Goal: Task Accomplishment & Management: Use online tool/utility

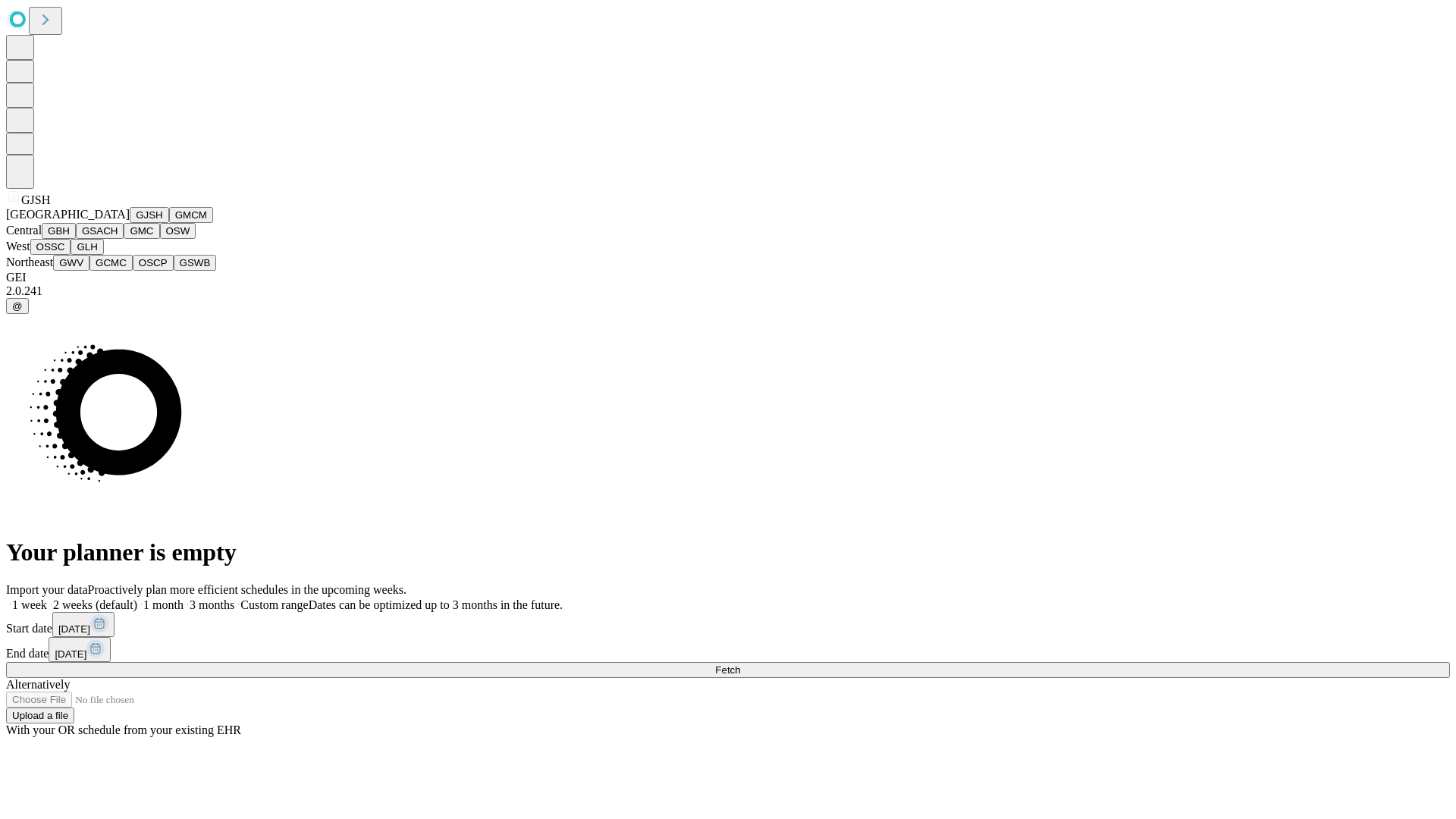
click at [130, 223] on button "GJSH" at bounding box center [150, 214] width 39 height 16
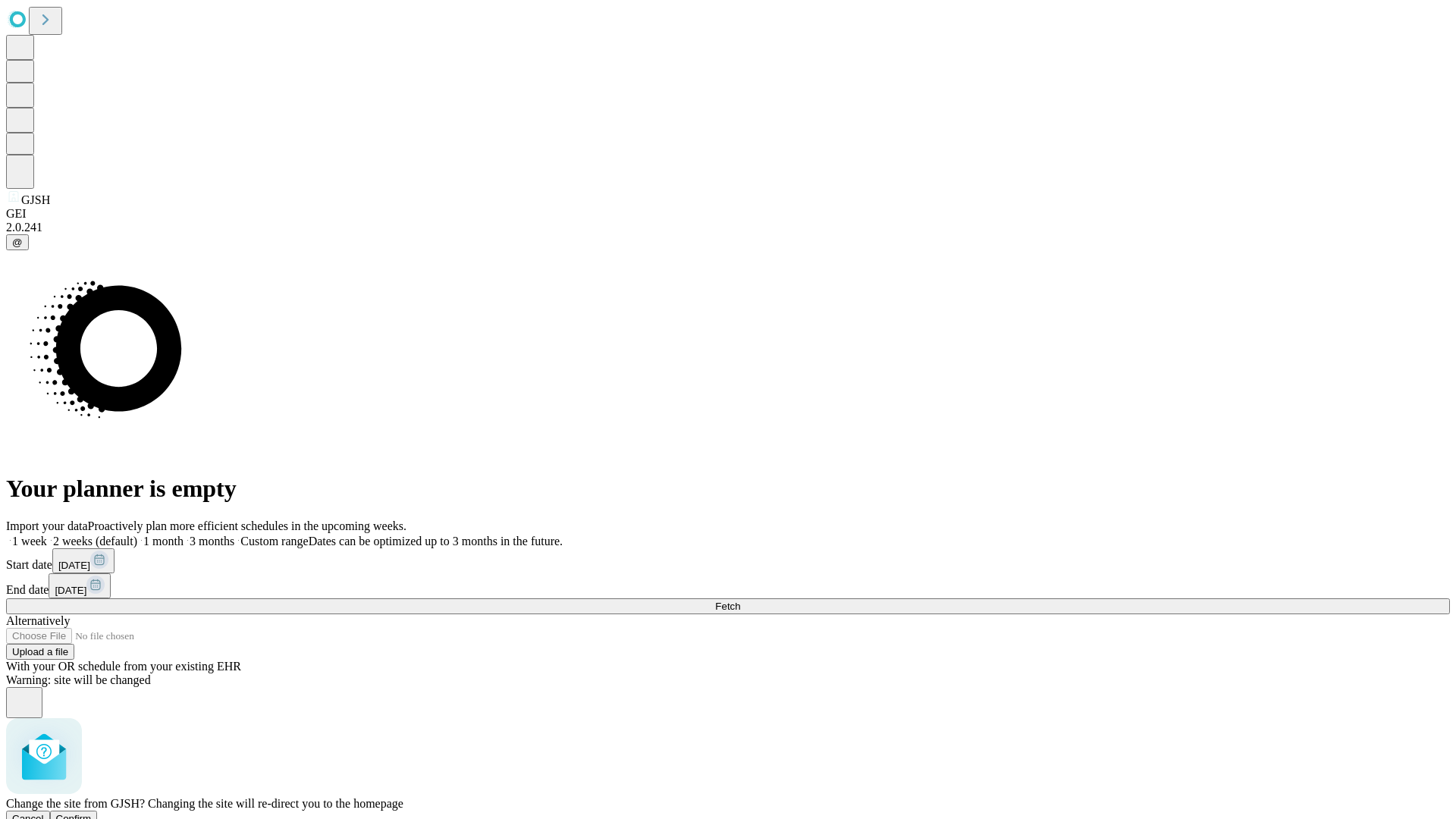
click at [92, 813] on span "Confirm" at bounding box center [74, 819] width 36 height 11
click at [137, 535] on label "2 weeks (default)" at bounding box center [92, 541] width 90 height 13
click at [740, 601] on span "Fetch" at bounding box center [727, 606] width 25 height 11
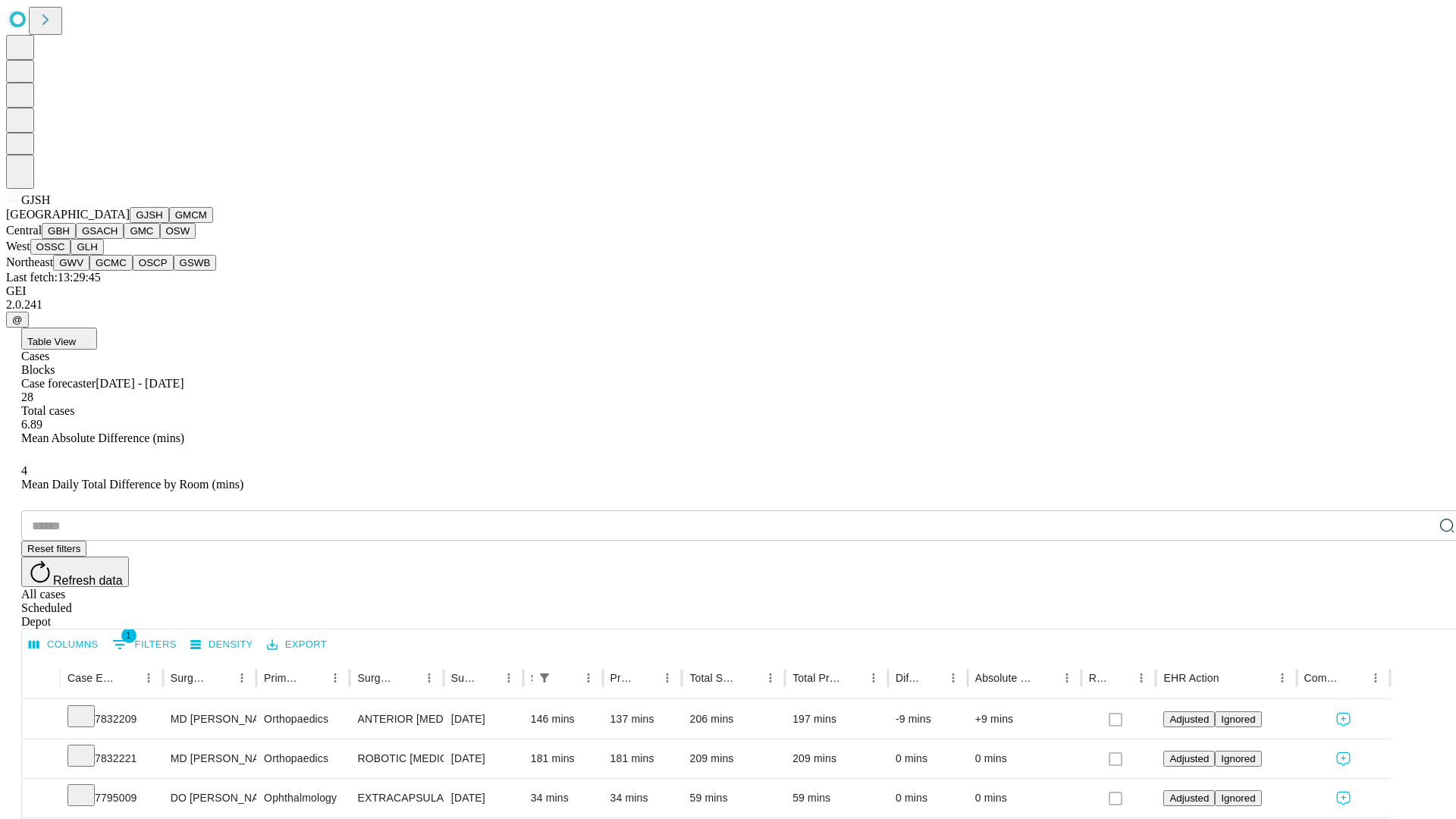
click at [169, 223] on button "GMCM" at bounding box center [191, 214] width 44 height 16
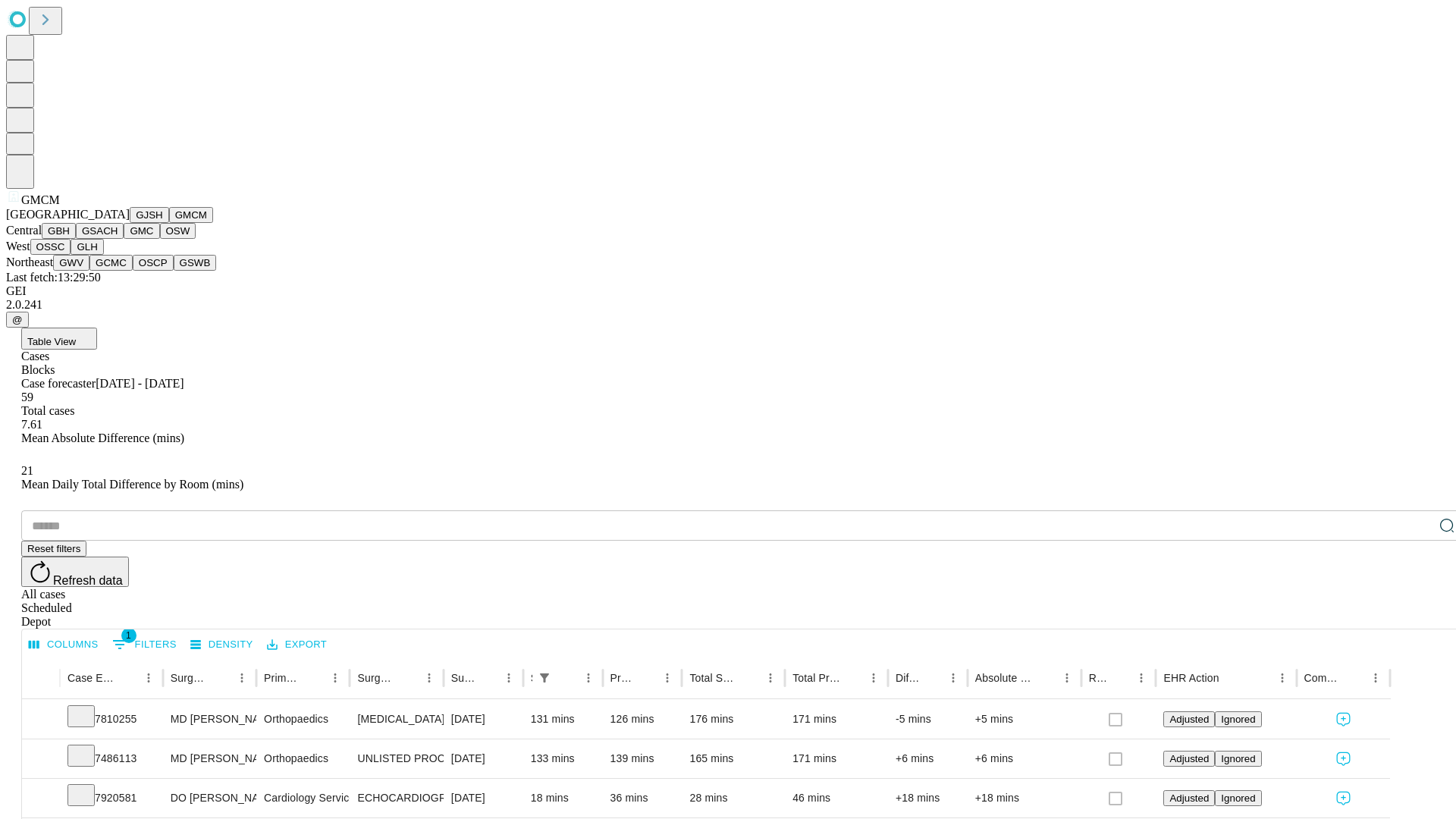
click at [76, 239] on button "GBH" at bounding box center [59, 230] width 34 height 16
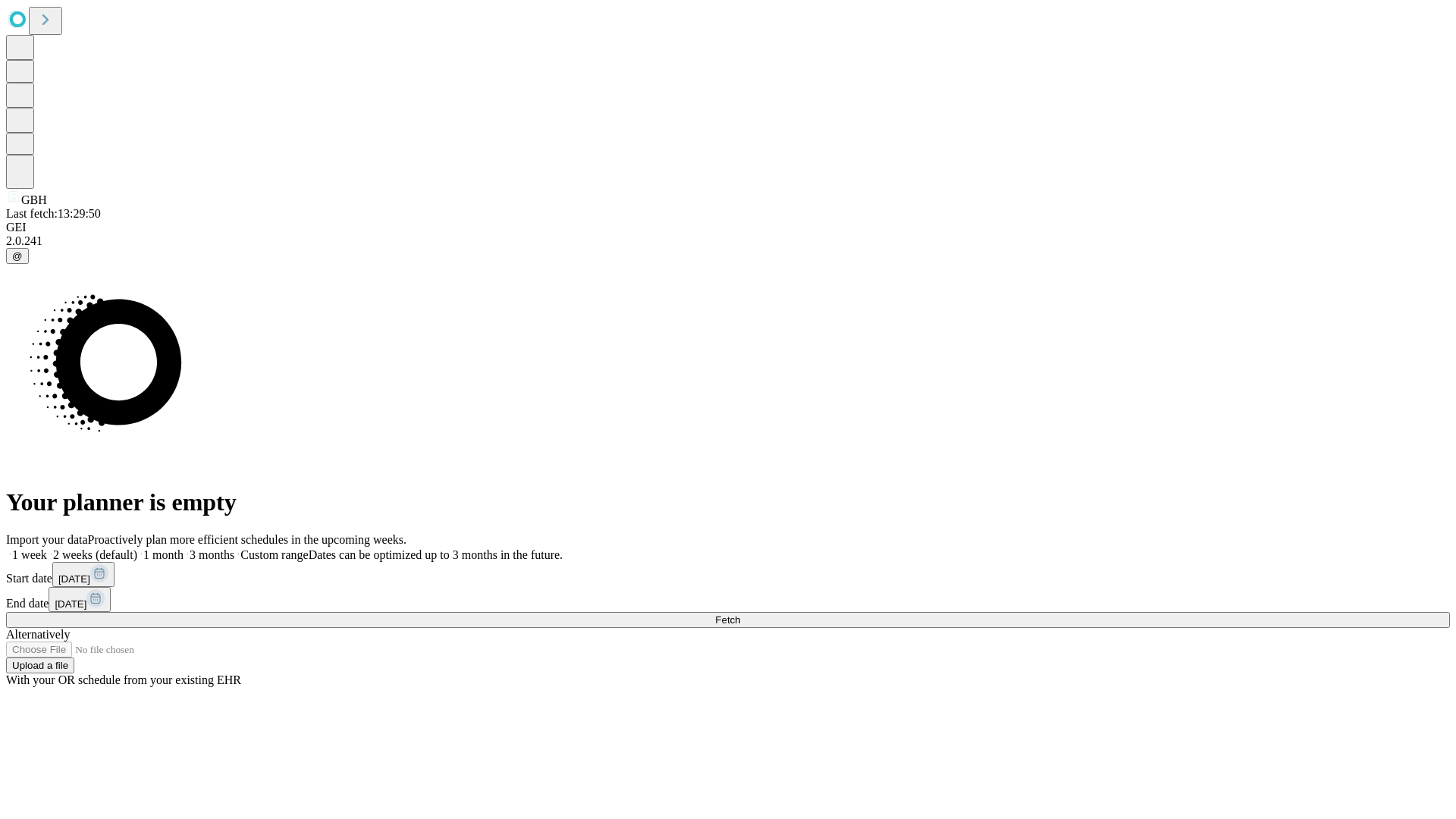
click at [137, 548] on label "2 weeks (default)" at bounding box center [92, 555] width 90 height 13
click at [740, 615] on span "Fetch" at bounding box center [727, 620] width 25 height 11
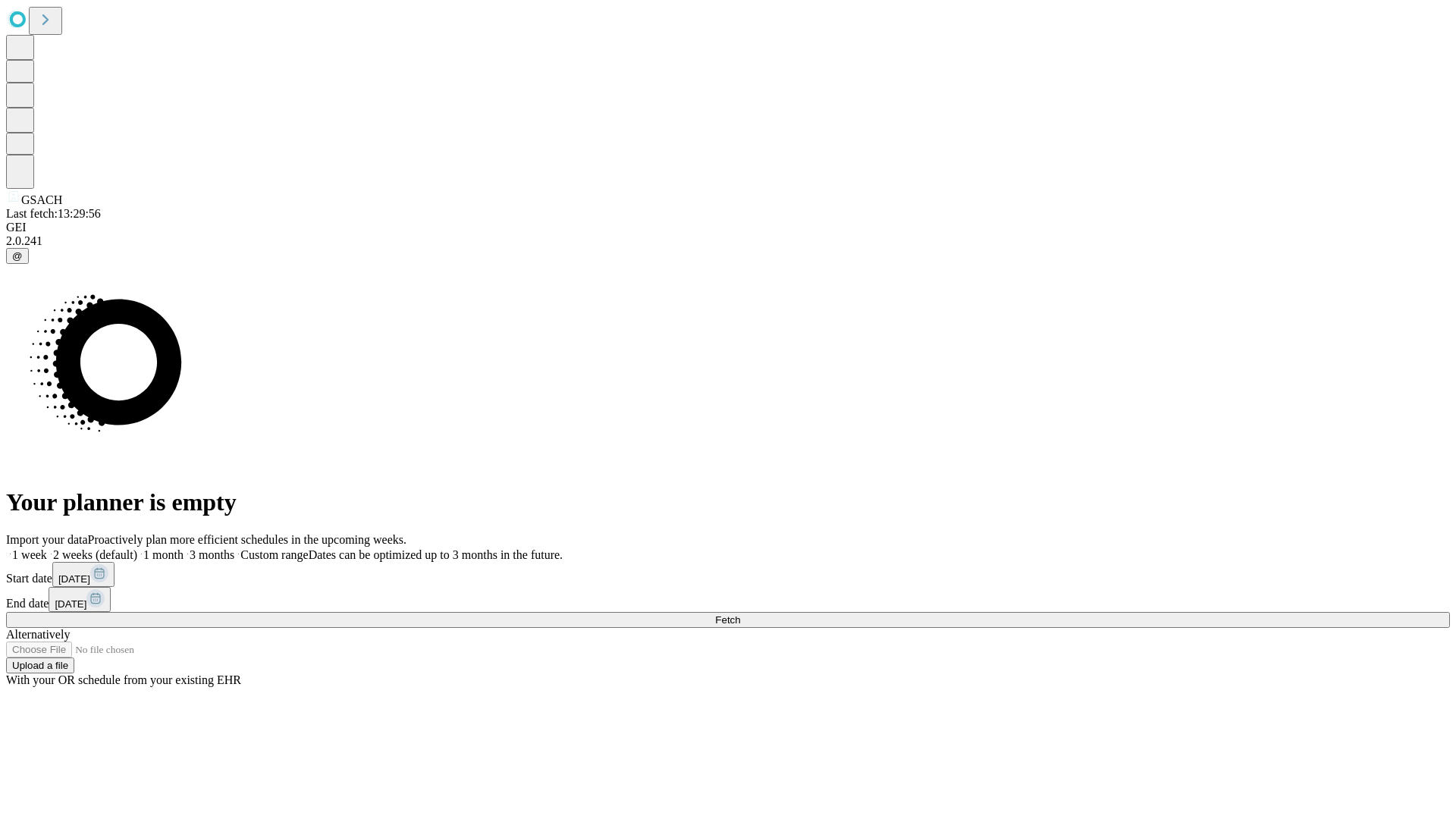
click at [137, 548] on label "2 weeks (default)" at bounding box center [92, 555] width 90 height 13
click at [740, 615] on span "Fetch" at bounding box center [727, 620] width 25 height 11
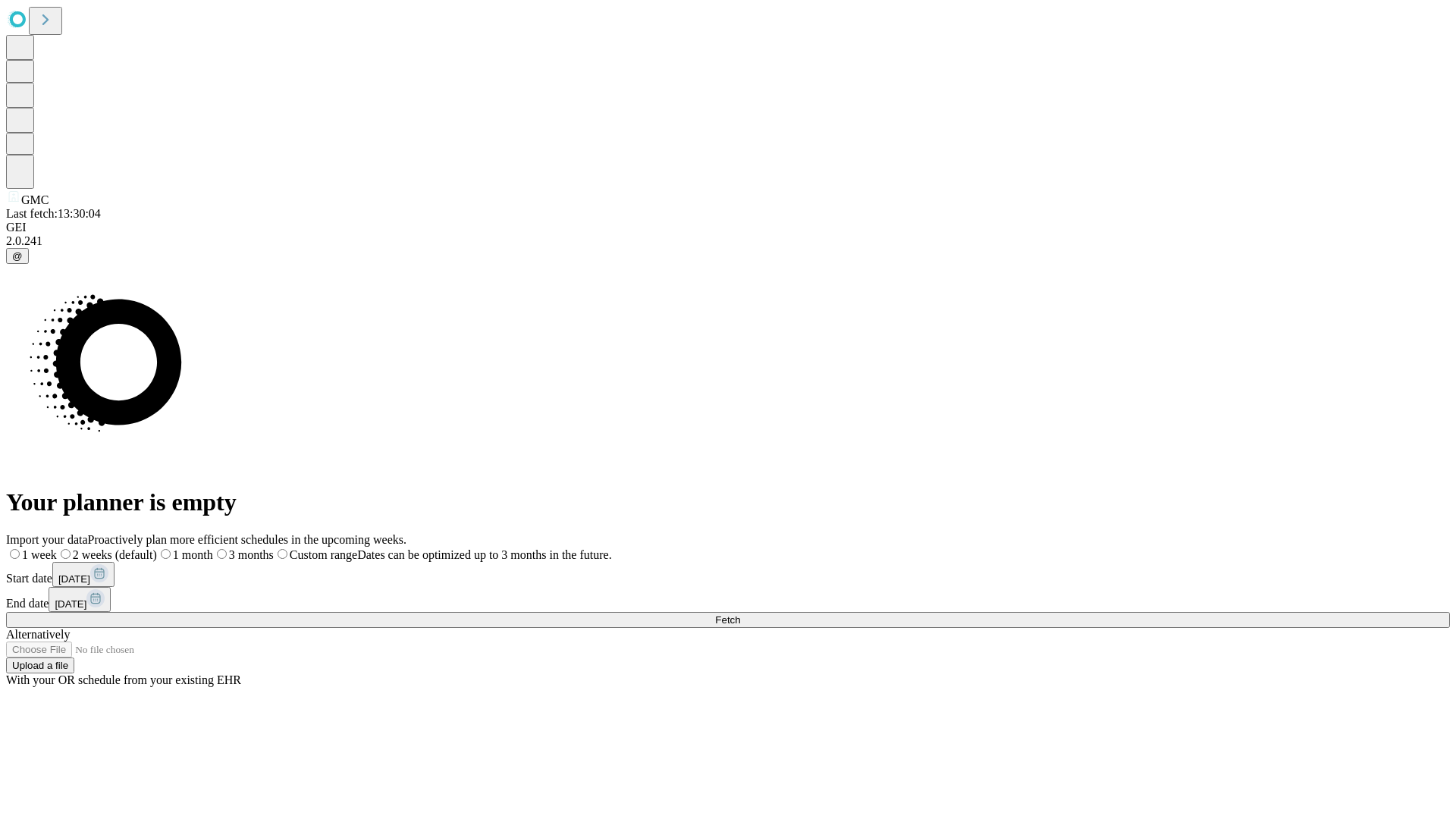
click at [740, 615] on span "Fetch" at bounding box center [727, 620] width 25 height 11
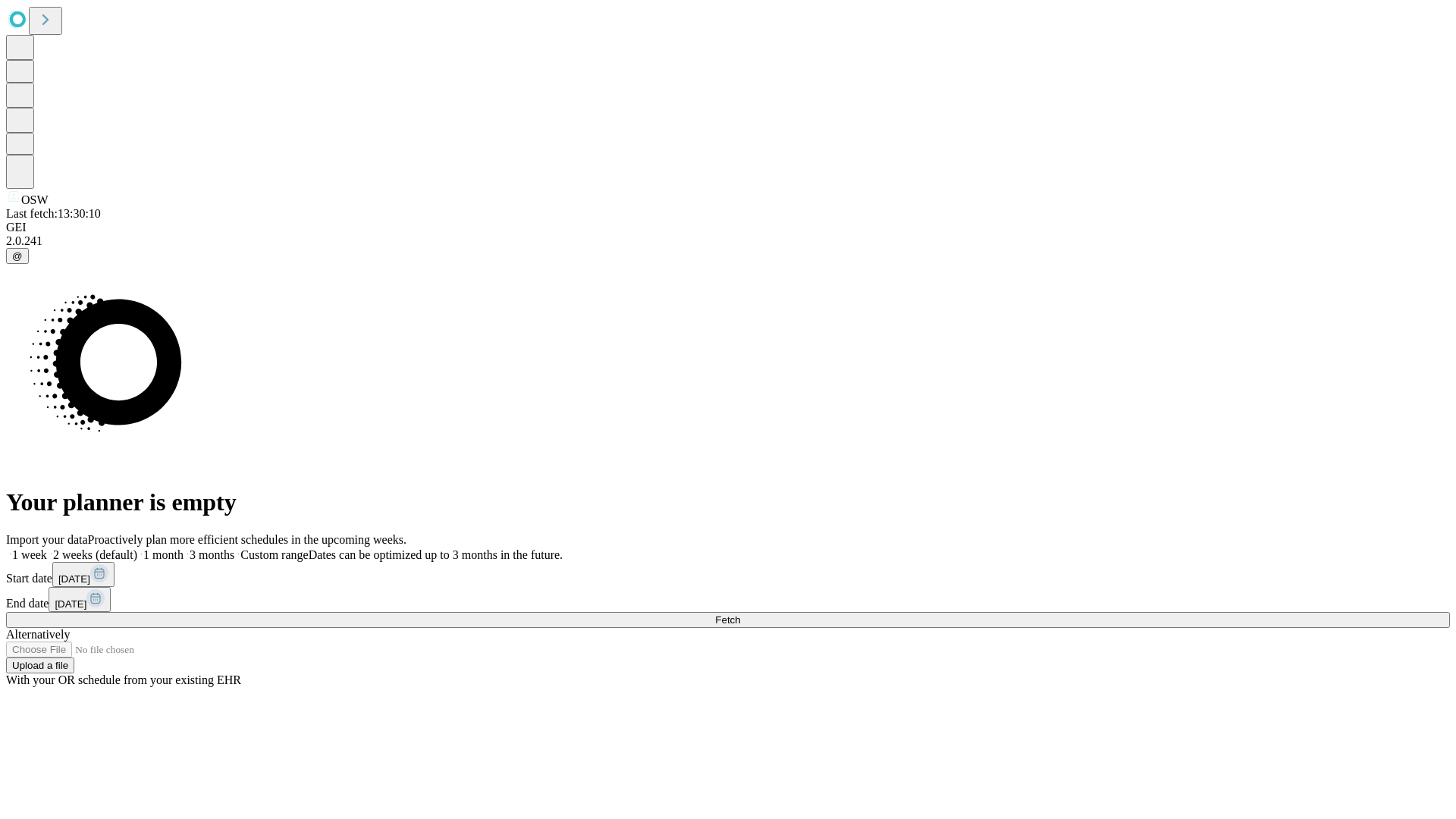
click at [137, 548] on label "2 weeks (default)" at bounding box center [92, 555] width 90 height 13
click at [740, 615] on span "Fetch" at bounding box center [727, 620] width 25 height 11
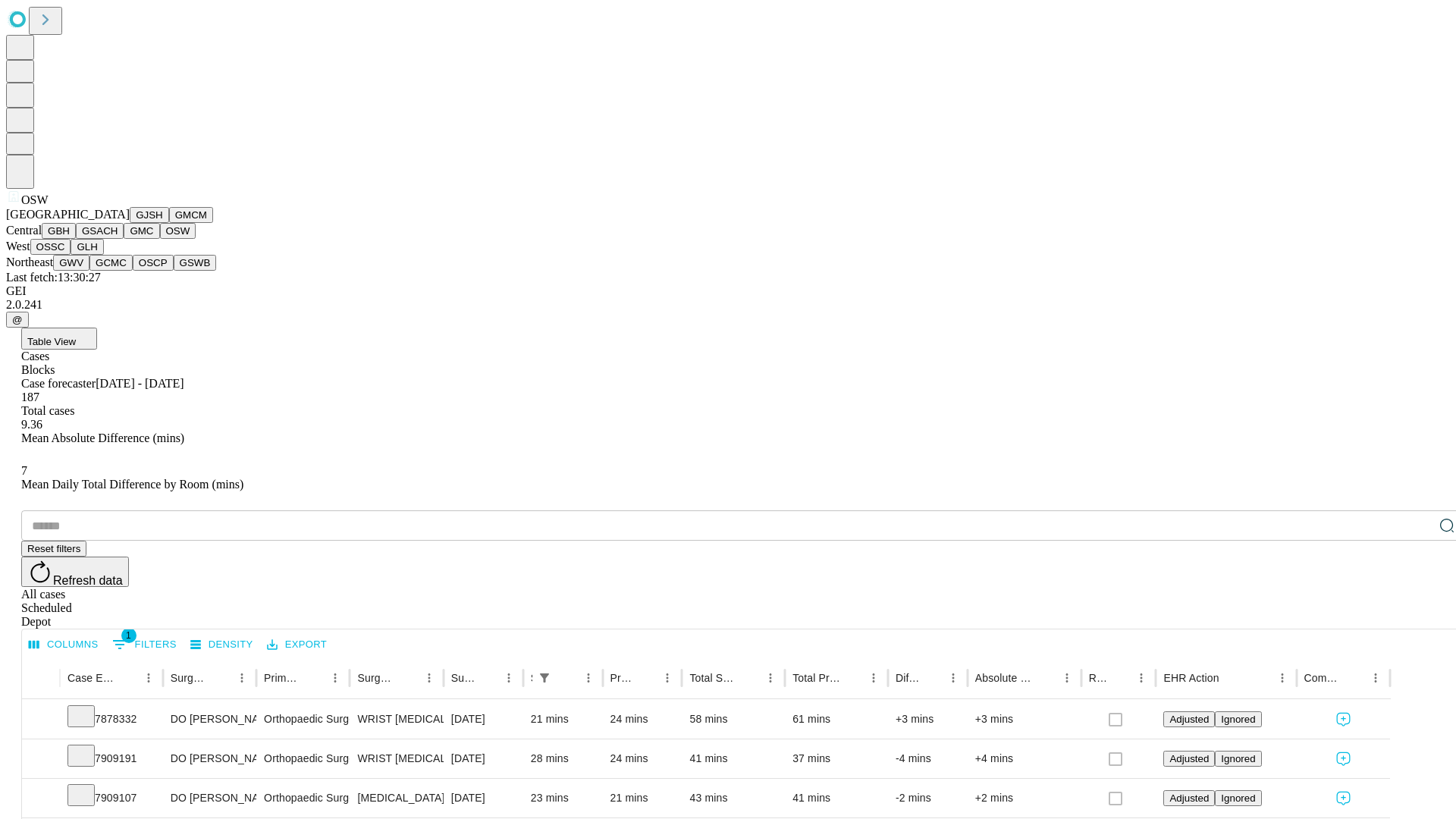
click at [71, 255] on button "OSSC" at bounding box center [51, 246] width 41 height 16
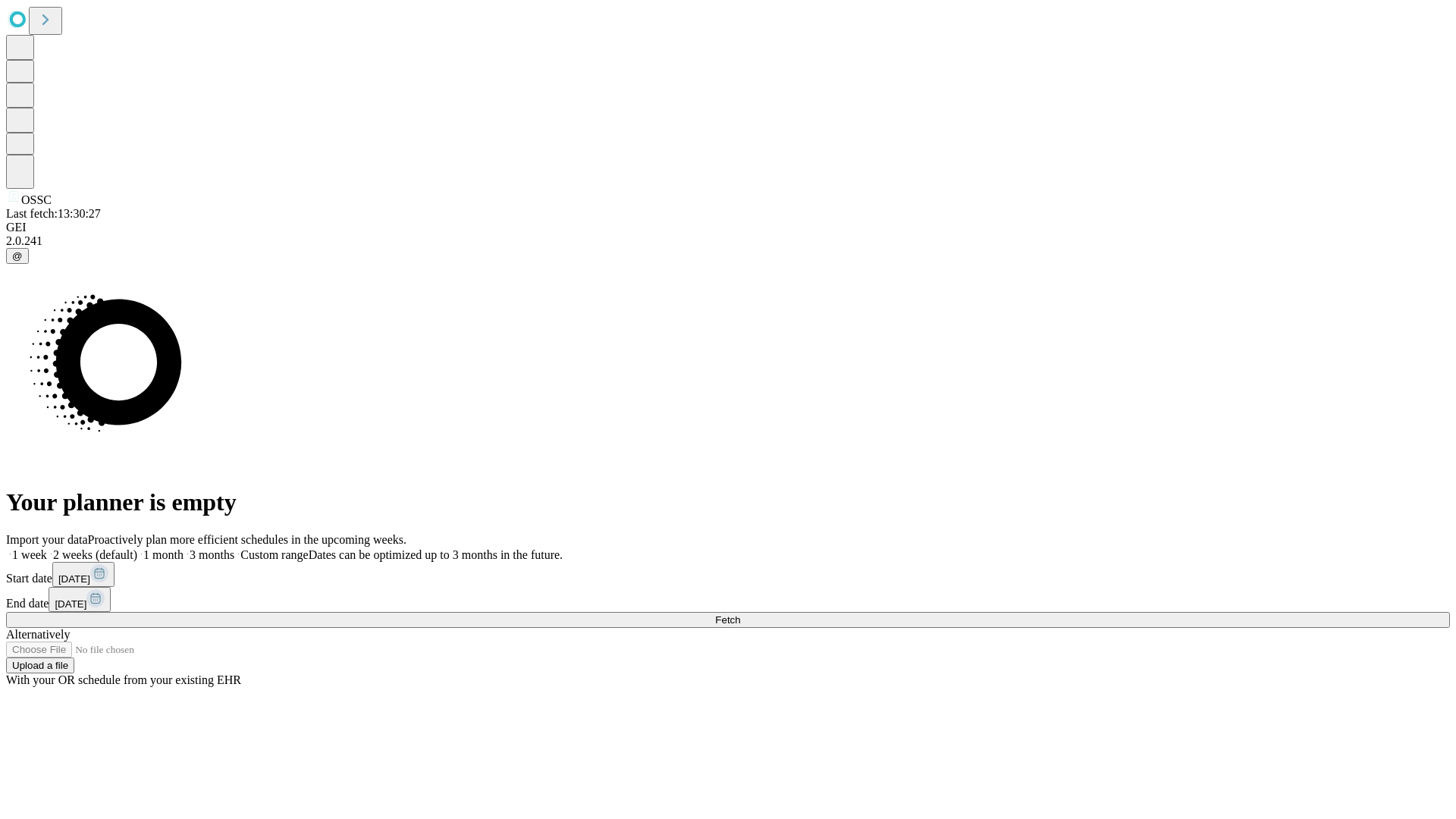
click at [137, 548] on label "2 weeks (default)" at bounding box center [92, 555] width 90 height 13
click at [740, 615] on span "Fetch" at bounding box center [727, 620] width 25 height 11
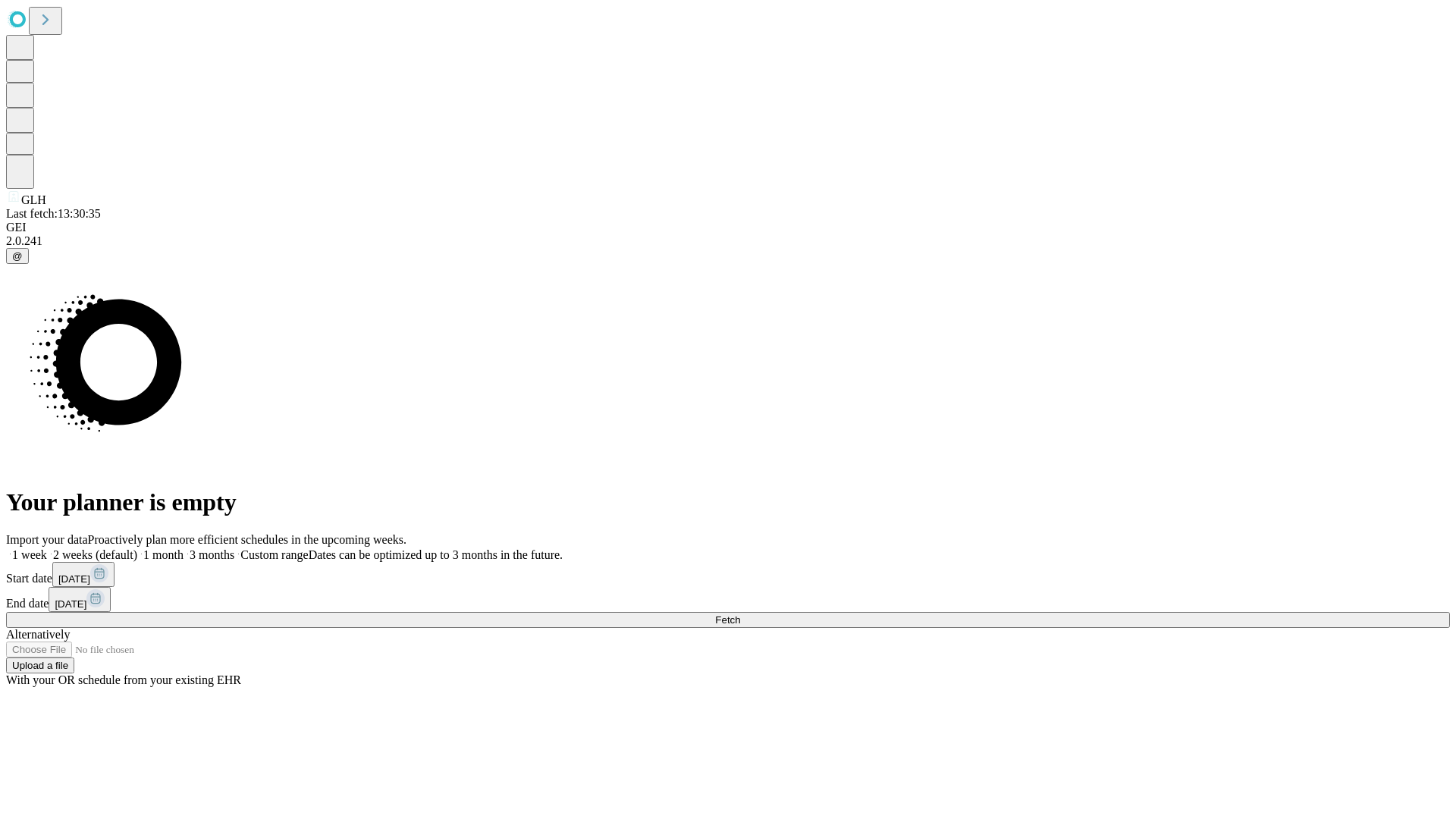
click at [740, 615] on span "Fetch" at bounding box center [727, 620] width 25 height 11
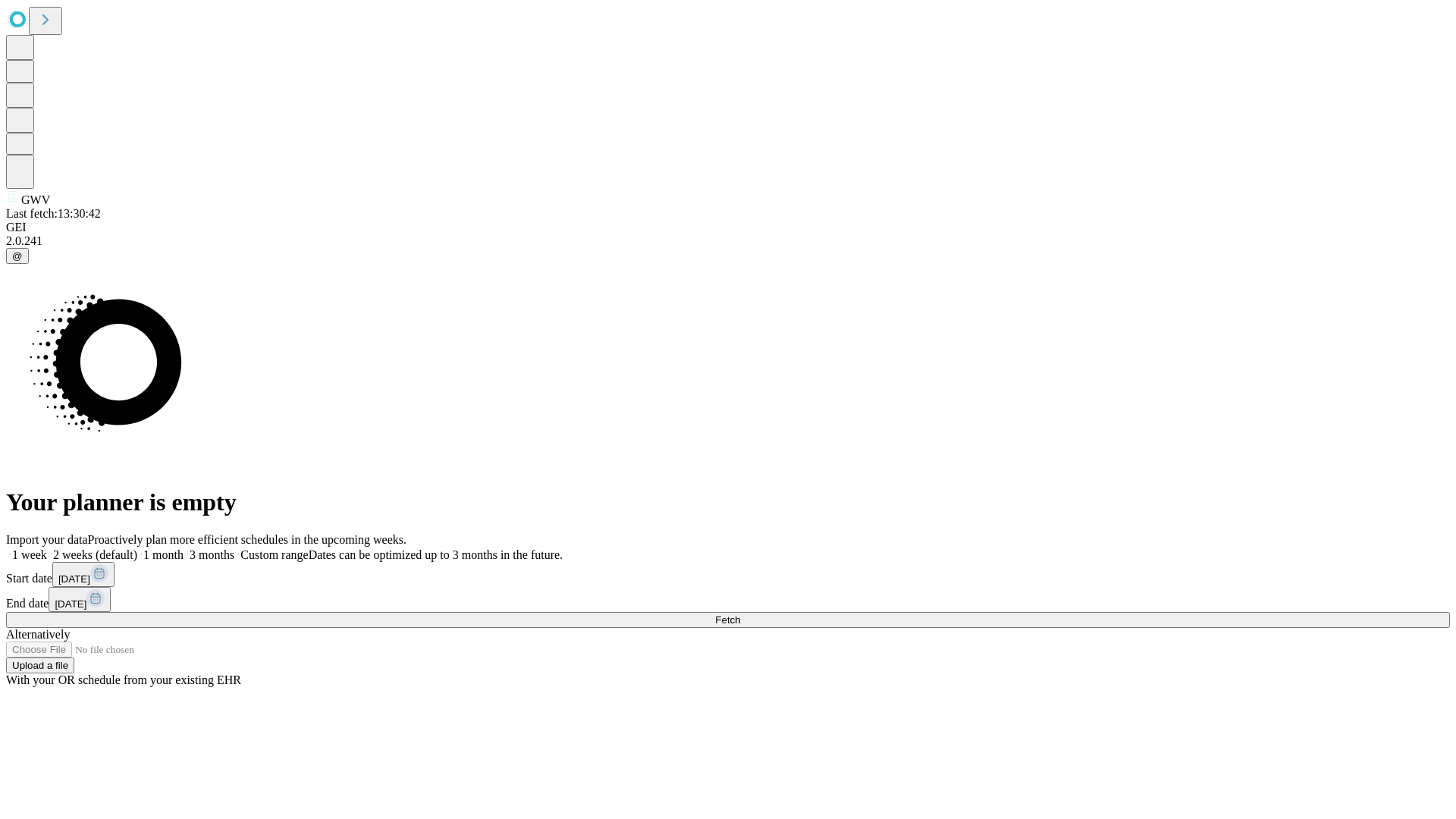
click at [137, 548] on label "2 weeks (default)" at bounding box center [92, 555] width 90 height 13
click at [740, 615] on span "Fetch" at bounding box center [727, 620] width 25 height 11
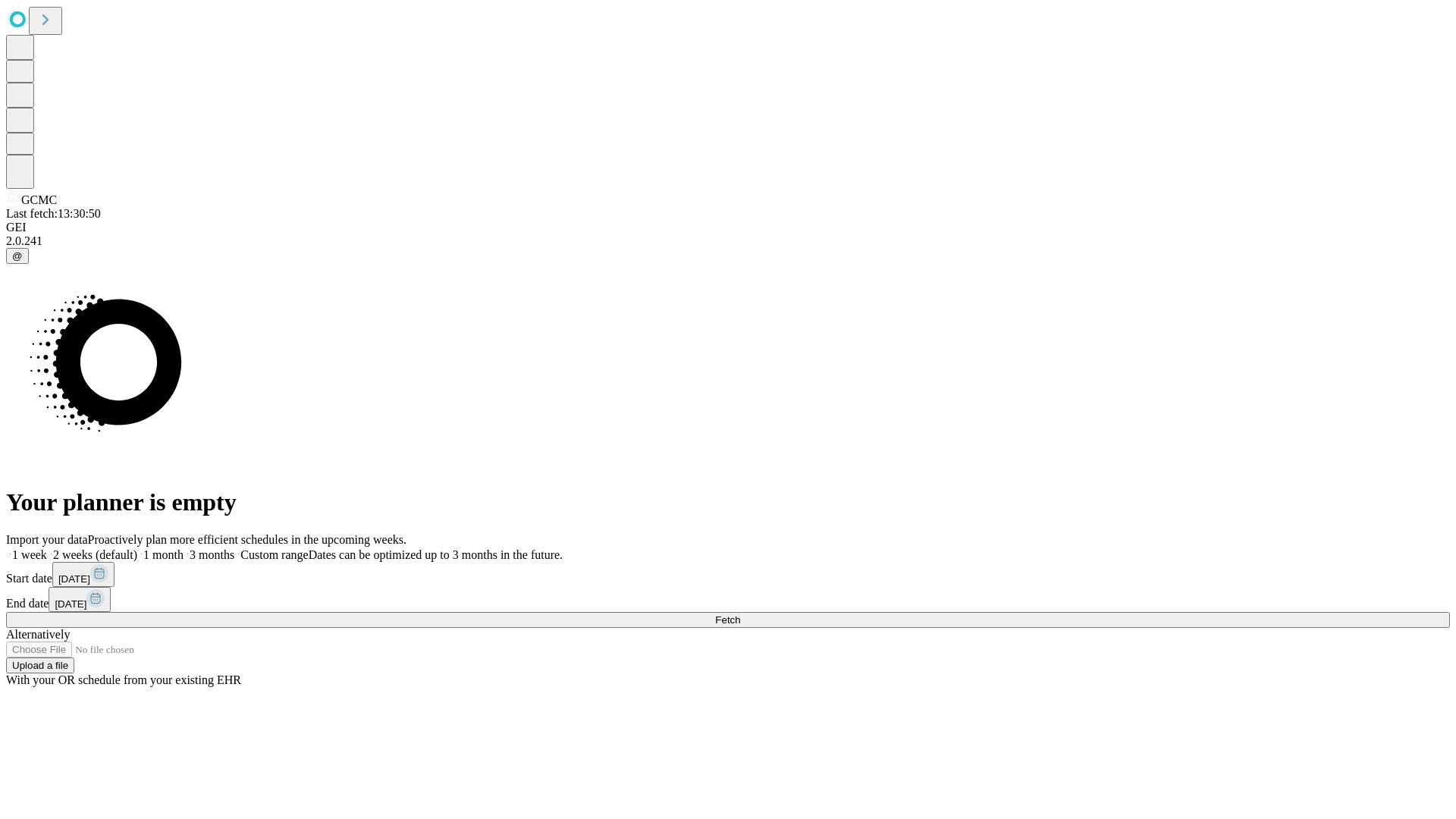
click at [137, 548] on label "2 weeks (default)" at bounding box center [92, 555] width 90 height 13
click at [740, 615] on span "Fetch" at bounding box center [727, 620] width 25 height 11
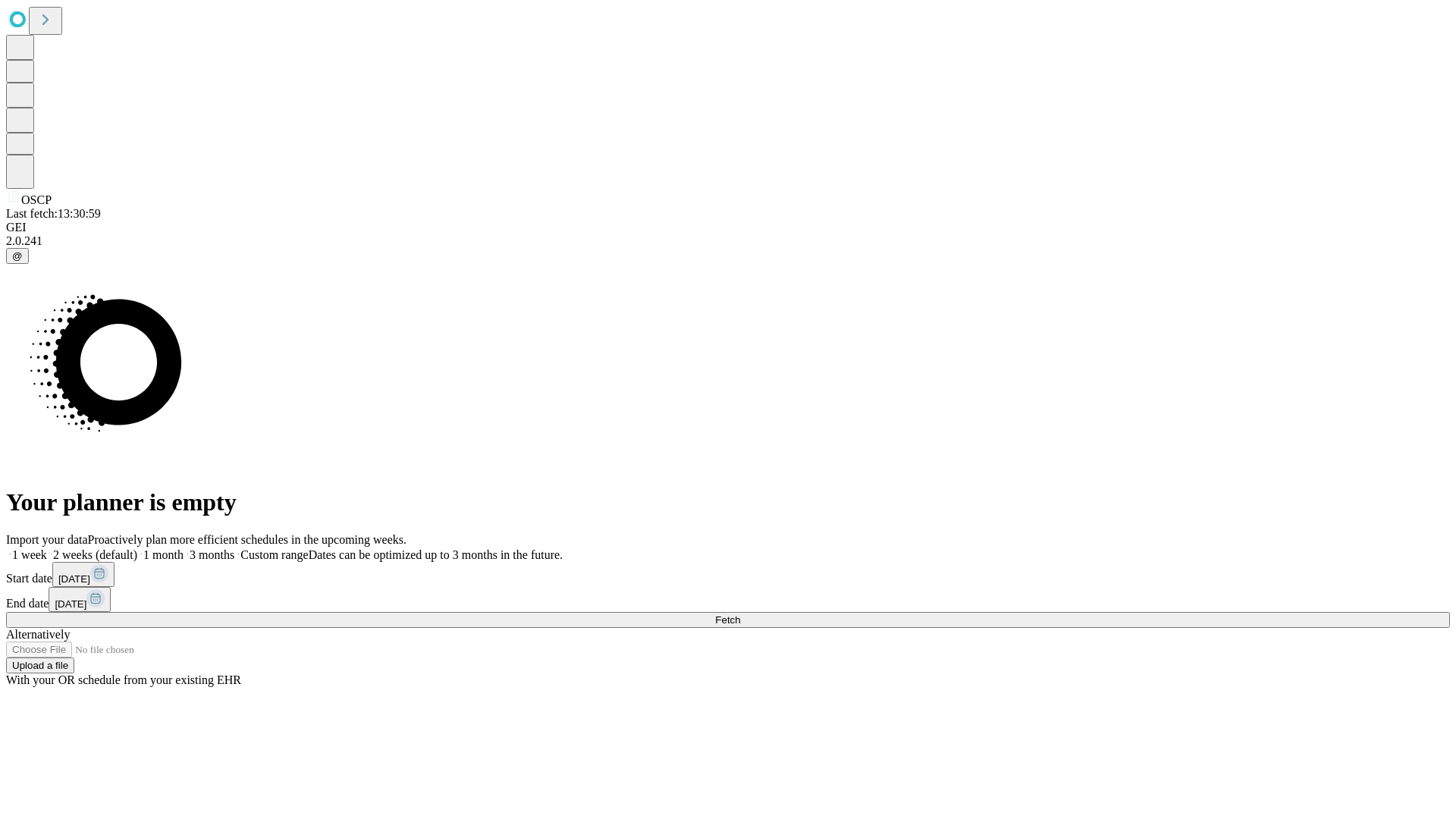
click at [137, 548] on label "2 weeks (default)" at bounding box center [92, 555] width 90 height 13
click at [740, 615] on span "Fetch" at bounding box center [727, 620] width 25 height 11
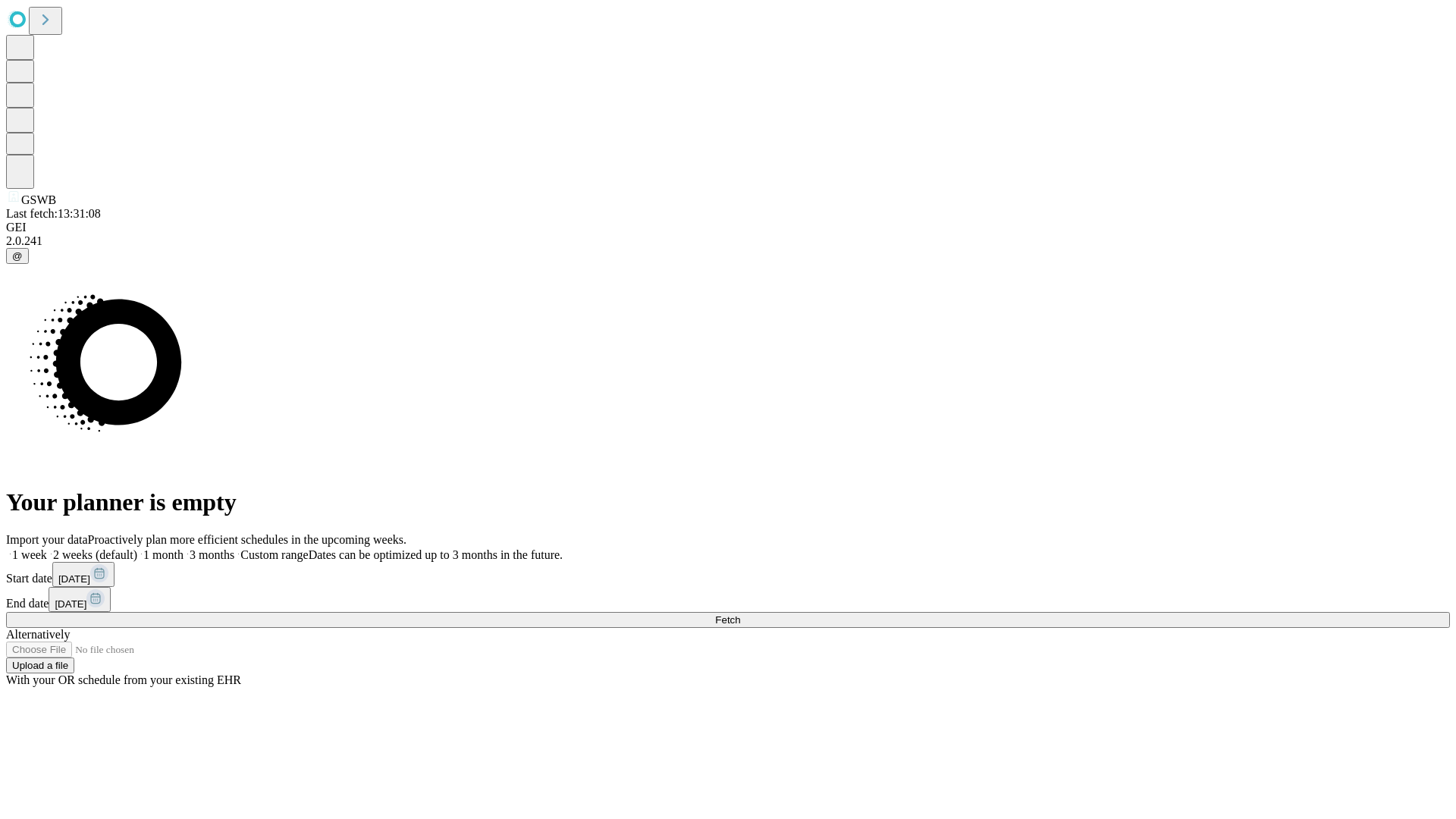
click at [740, 615] on span "Fetch" at bounding box center [727, 620] width 25 height 11
